Goal: Check status: Check status

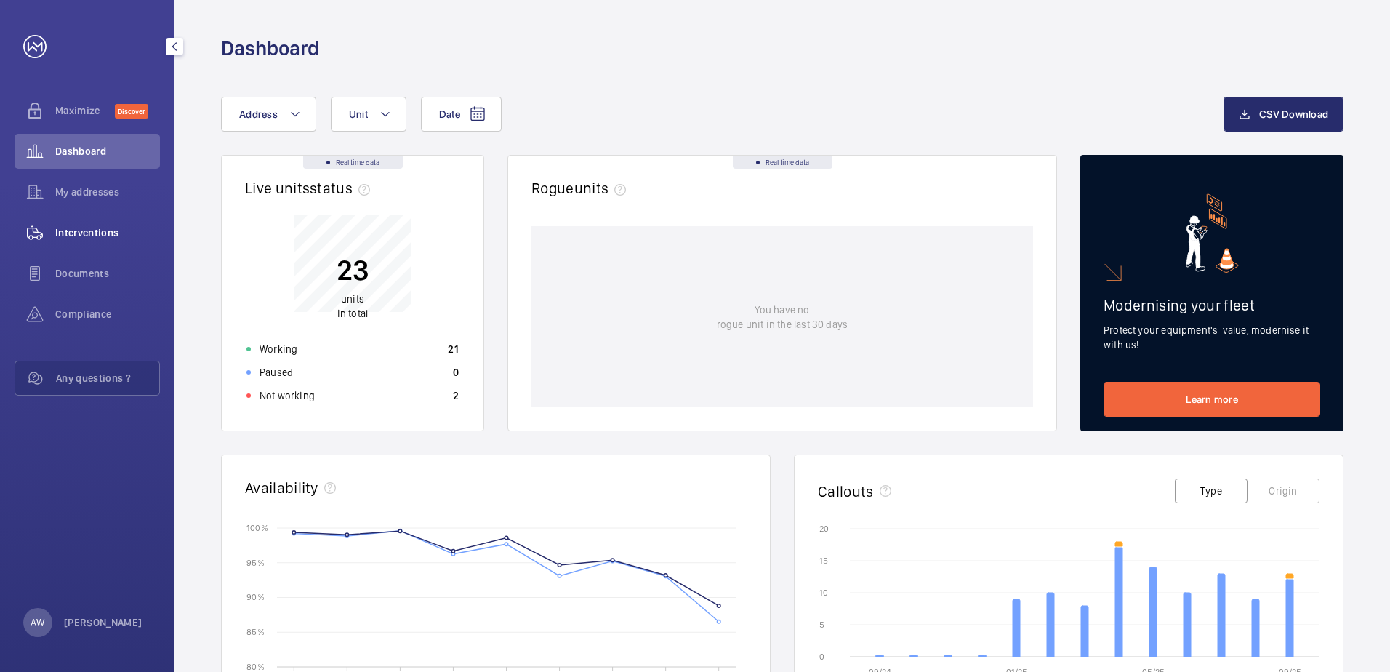
click at [90, 234] on span "Interventions" at bounding box center [107, 232] width 105 height 15
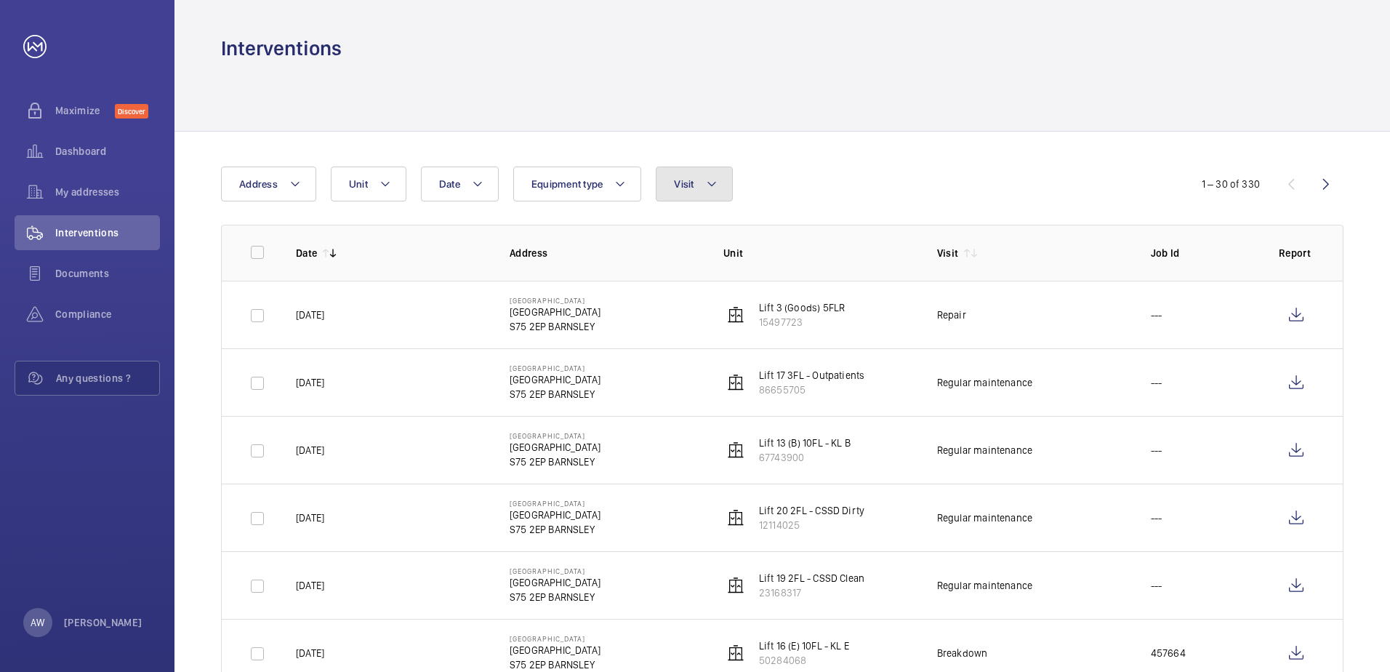
click at [691, 189] on span "Visit" at bounding box center [684, 184] width 20 height 12
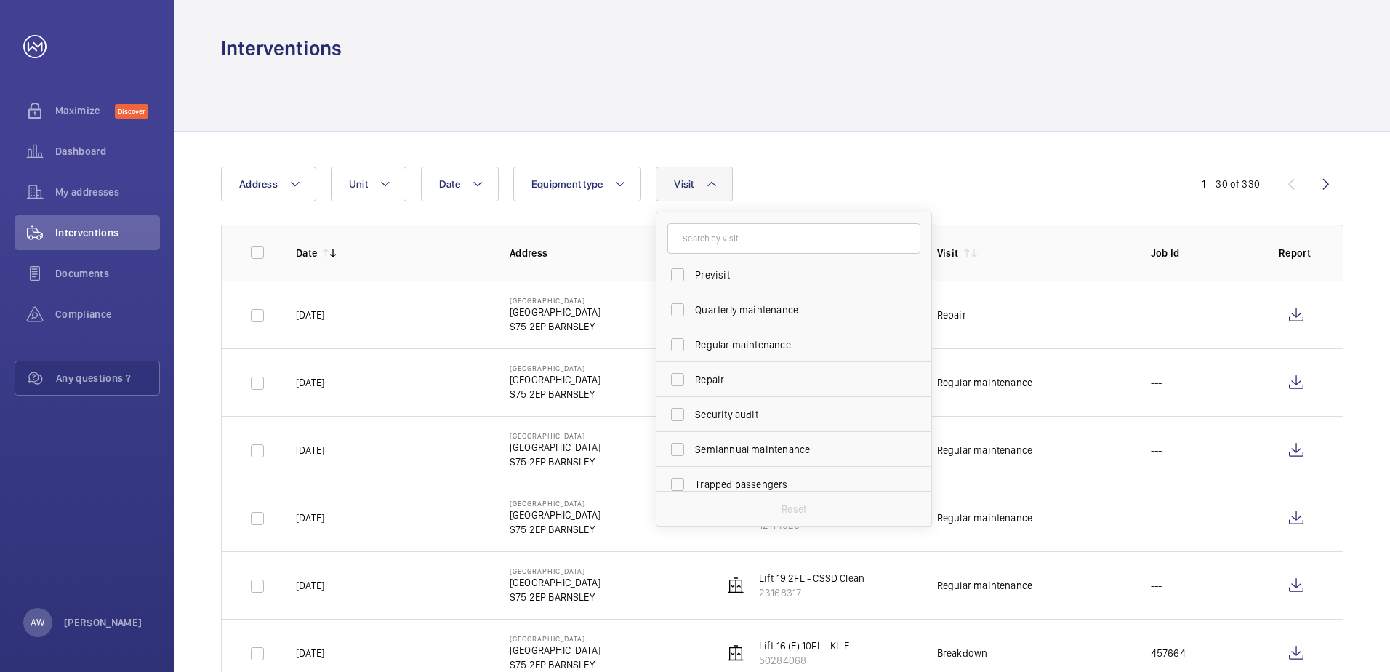
scroll to position [218, 0]
click at [776, 327] on label "Regular maintenance" at bounding box center [783, 343] width 253 height 35
click at [692, 329] on input "Regular maintenance" at bounding box center [677, 343] width 29 height 29
checkbox input "true"
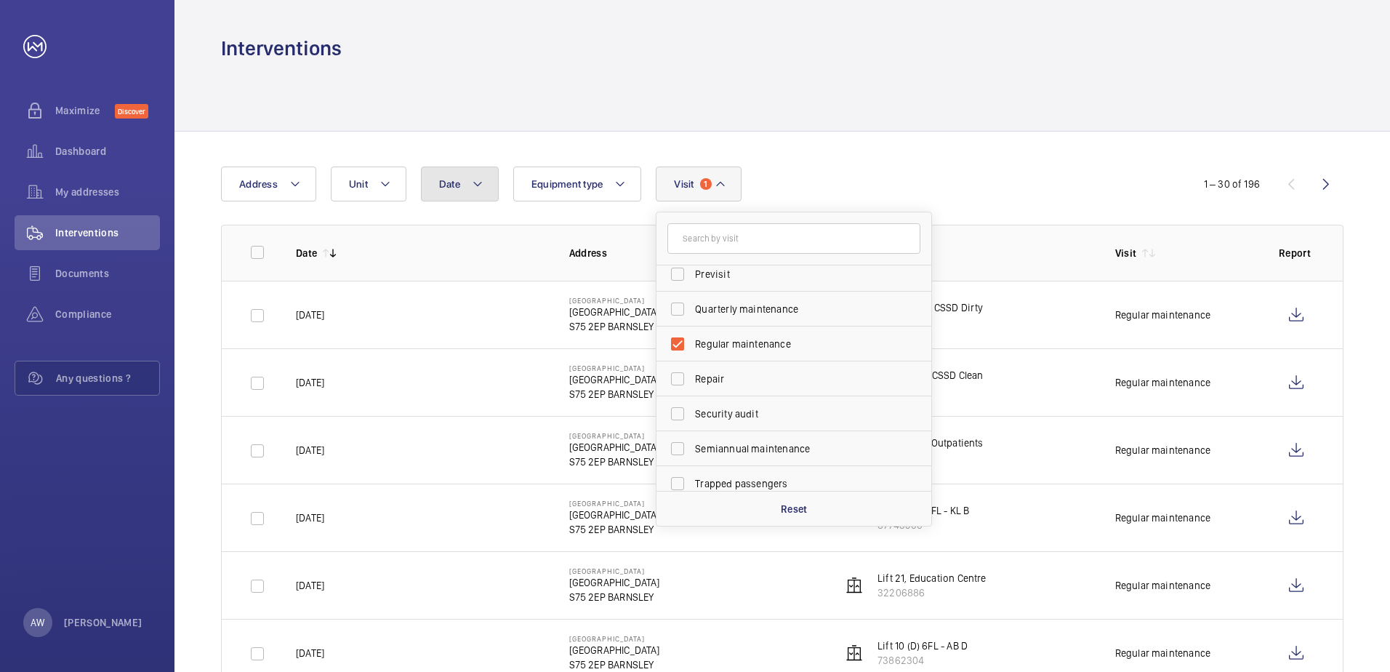
click at [473, 180] on mat-icon at bounding box center [478, 183] width 12 height 17
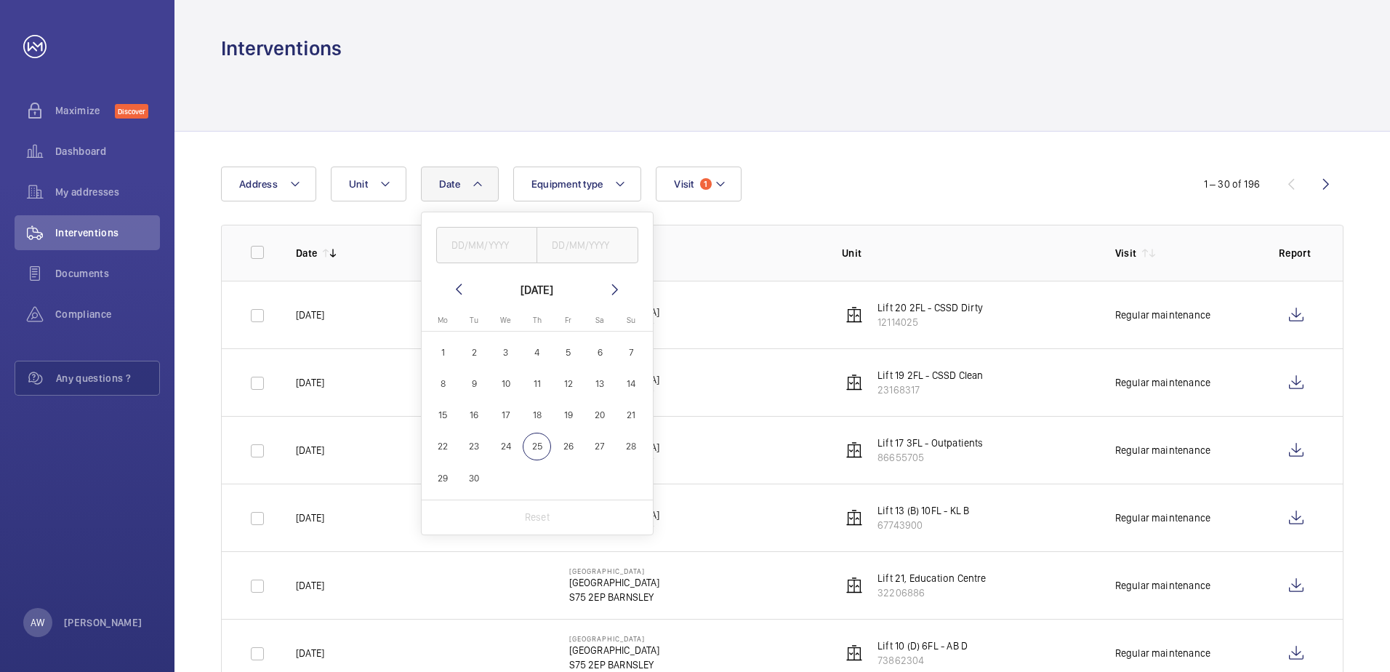
click at [433, 348] on span "1" at bounding box center [443, 352] width 28 height 28
type input "[DATE]"
click at [467, 472] on span "30" at bounding box center [474, 478] width 28 height 28
type input "[DATE]"
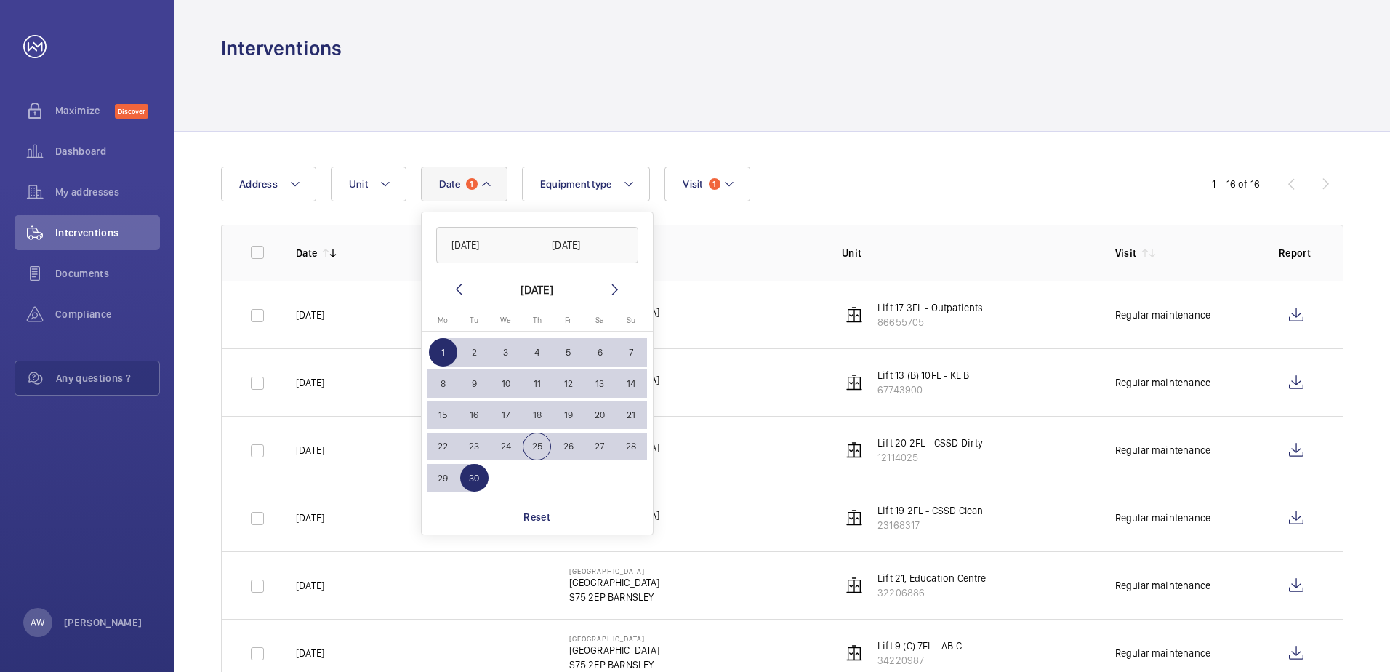
click at [846, 108] on div at bounding box center [782, 96] width 1123 height 69
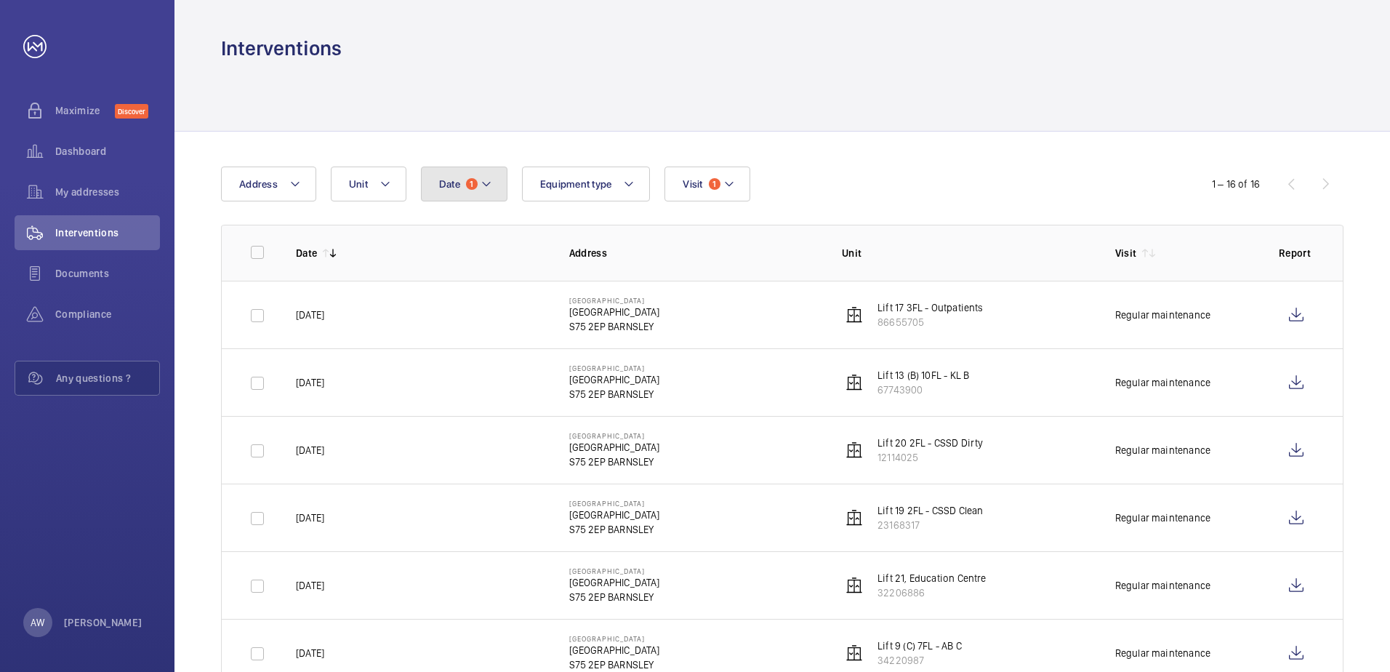
click at [494, 190] on button "Date 1" at bounding box center [464, 183] width 87 height 35
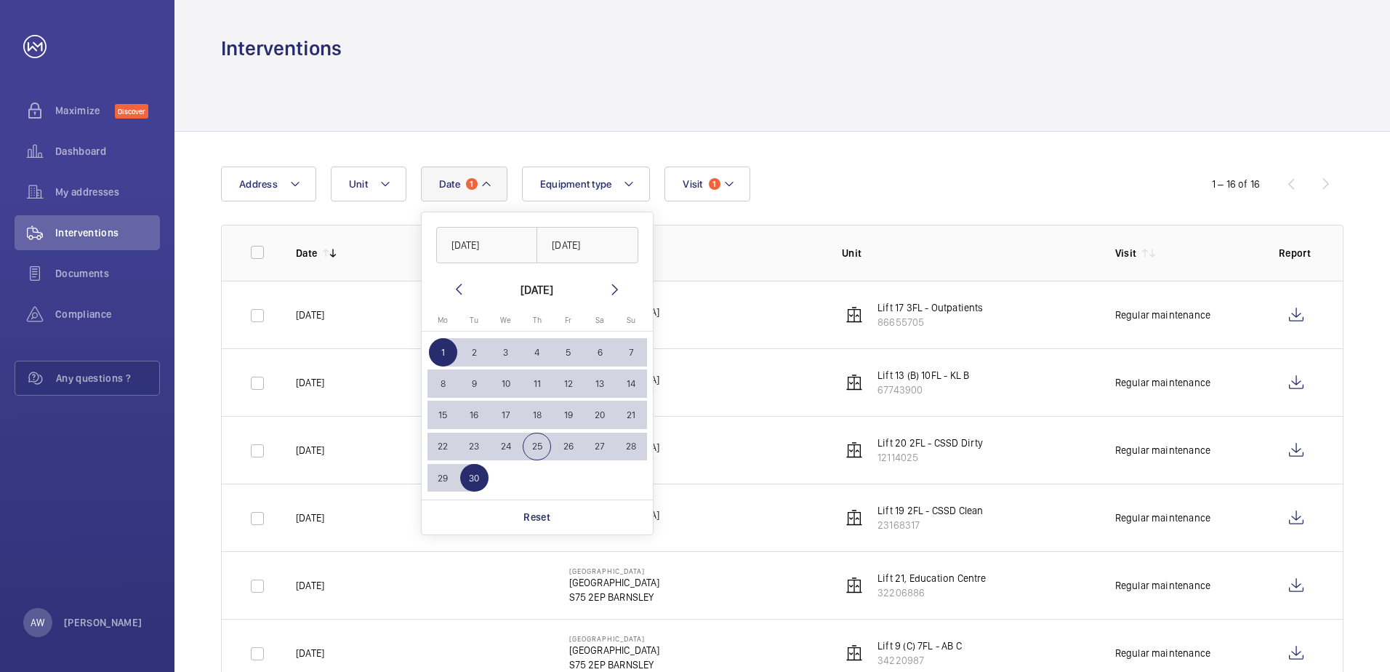
click at [457, 286] on mat-icon at bounding box center [458, 289] width 17 height 17
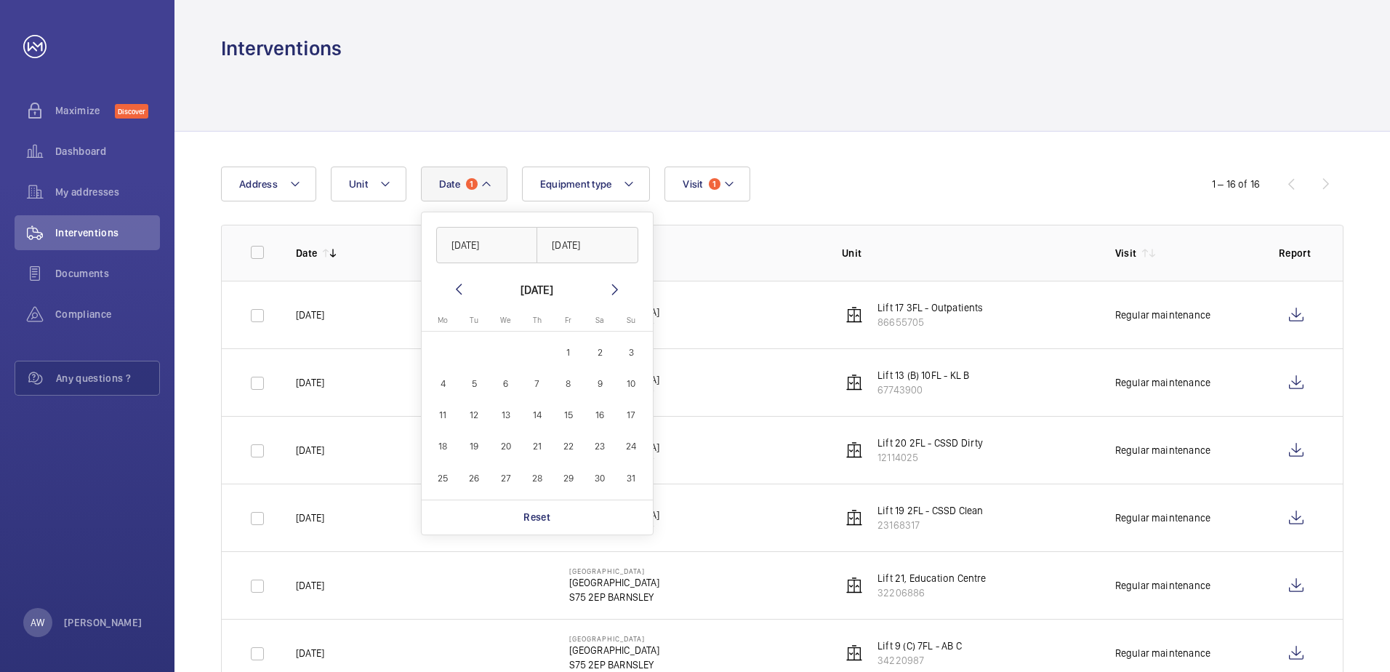
click at [571, 350] on span "1" at bounding box center [568, 352] width 28 height 28
type input "[DATE]"
click at [639, 473] on span "31" at bounding box center [631, 478] width 28 height 28
type input "[DATE]"
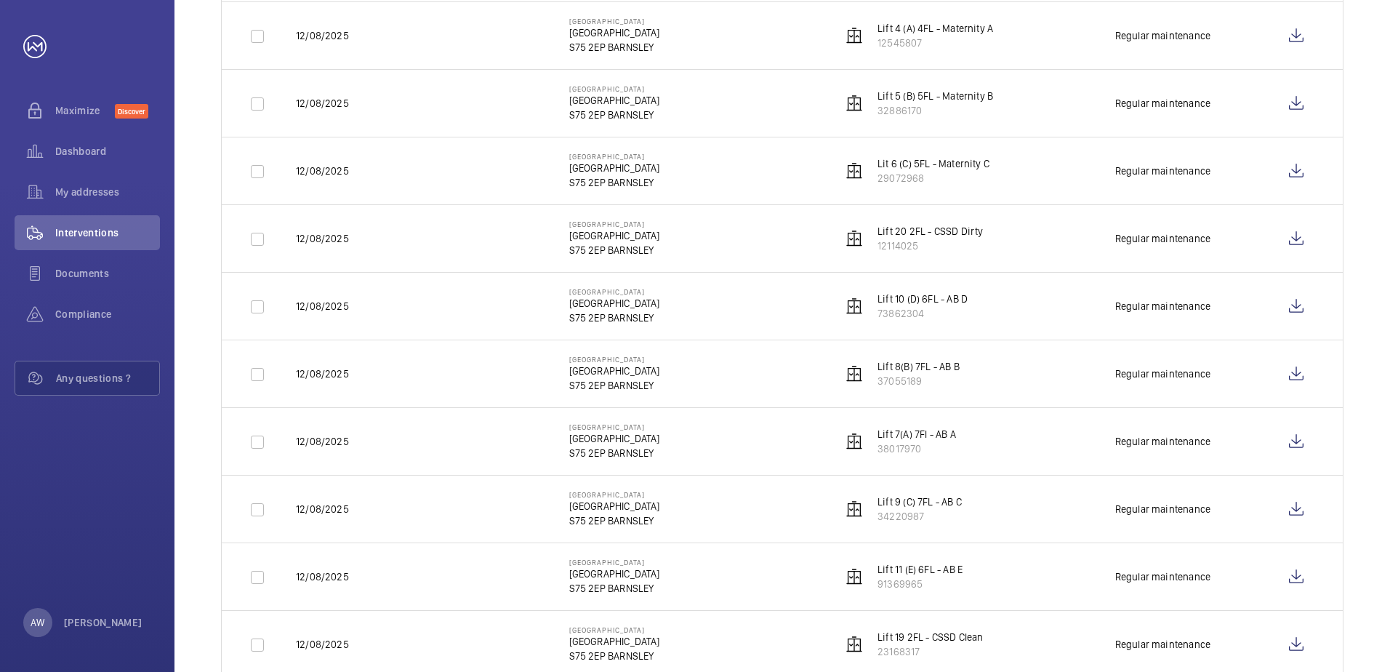
scroll to position [1200, 0]
